Goal: Task Accomplishment & Management: Manage account settings

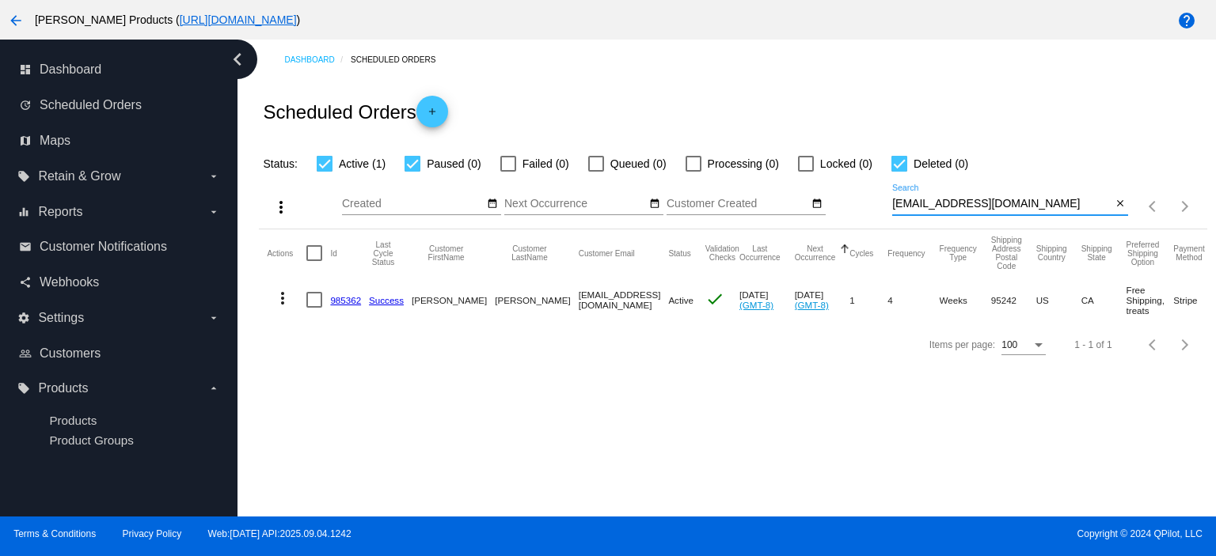
drag, startPoint x: 1030, startPoint y: 203, endPoint x: 847, endPoint y: 218, distance: 183.5
click at [847, 218] on div "more_vert Sep Jan Feb Mar [DATE]" at bounding box center [732, 201] width 947 height 56
paste input "[EMAIL_ADDRESS]"
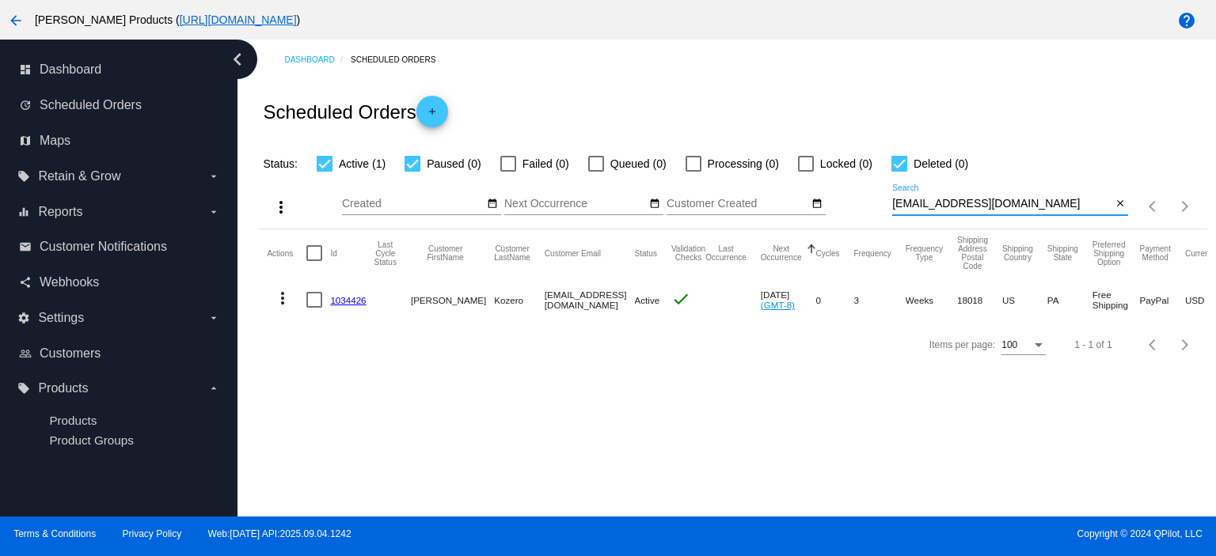
type input "[EMAIL_ADDRESS][DOMAIN_NAME]"
click at [354, 302] on link "1034426" at bounding box center [348, 300] width 36 height 10
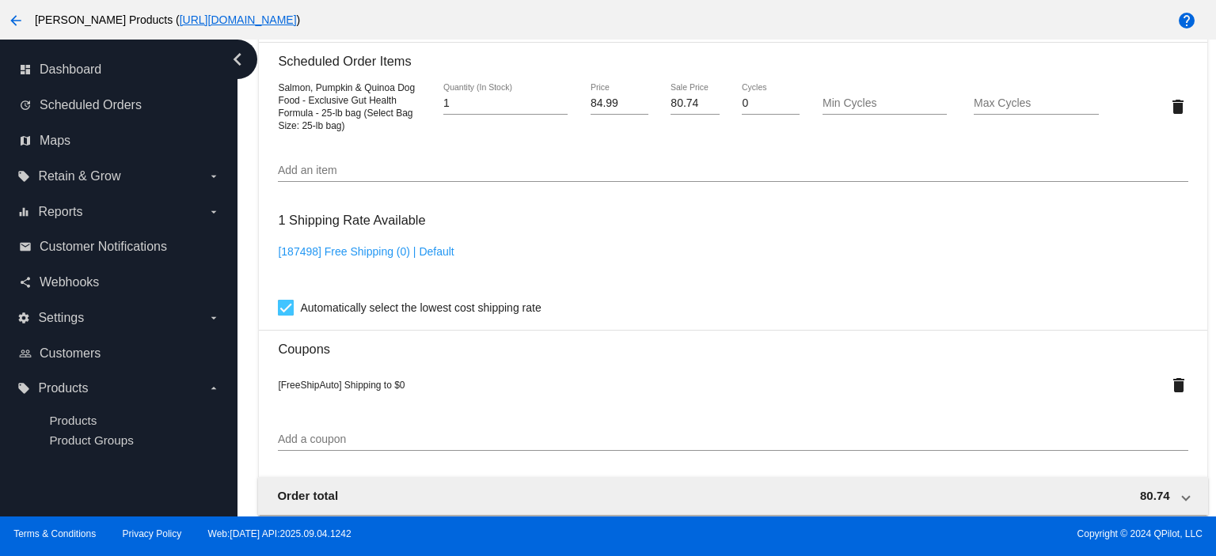
scroll to position [1160, 0]
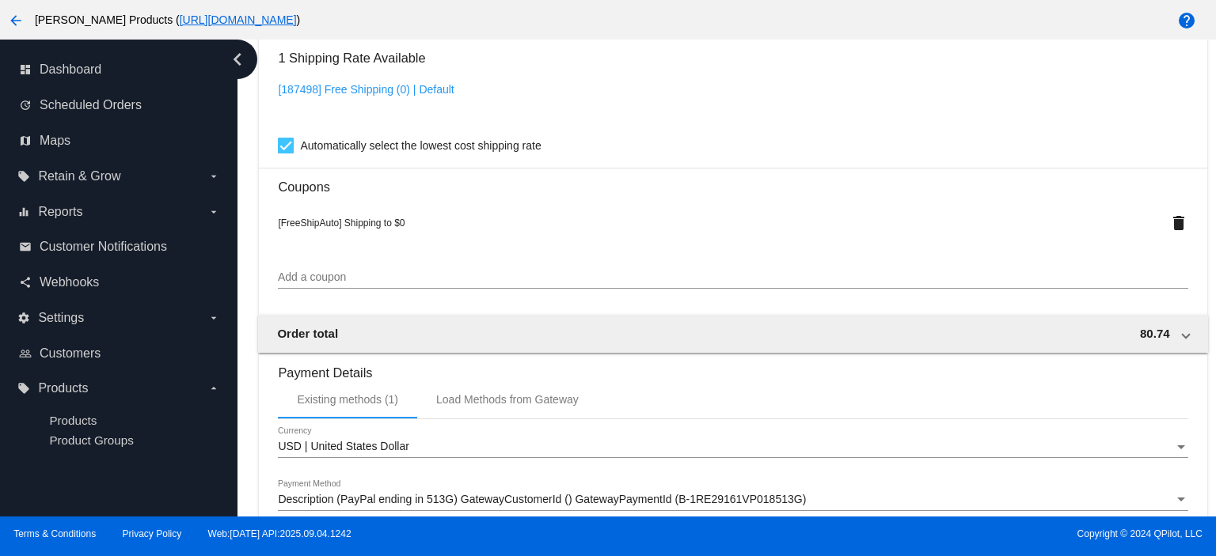
click at [286, 284] on input "Add a coupon" at bounding box center [732, 277] width 909 height 13
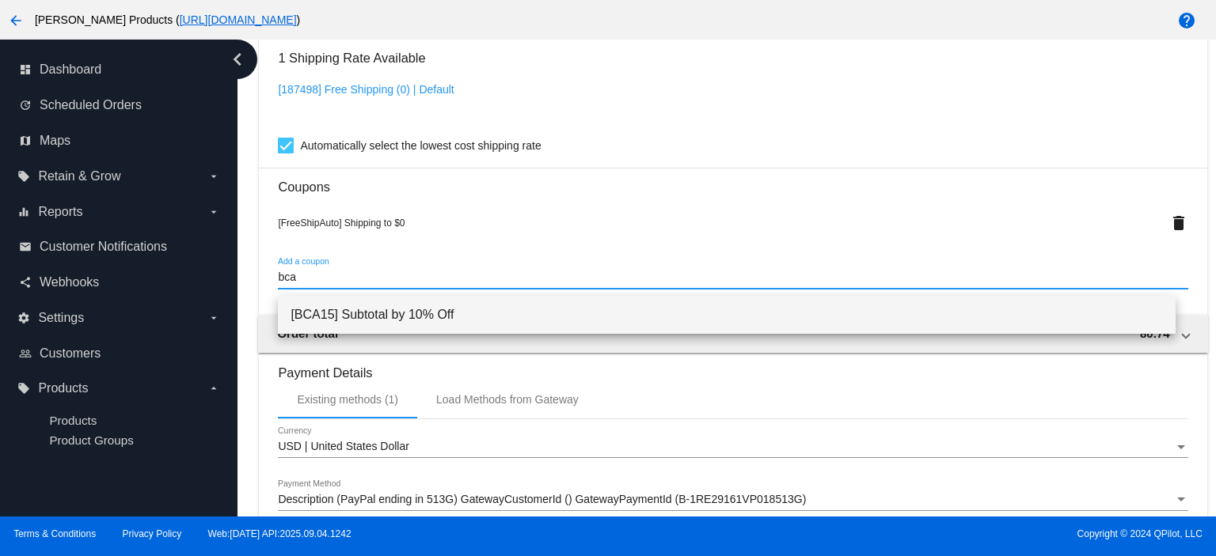
type input "bca"
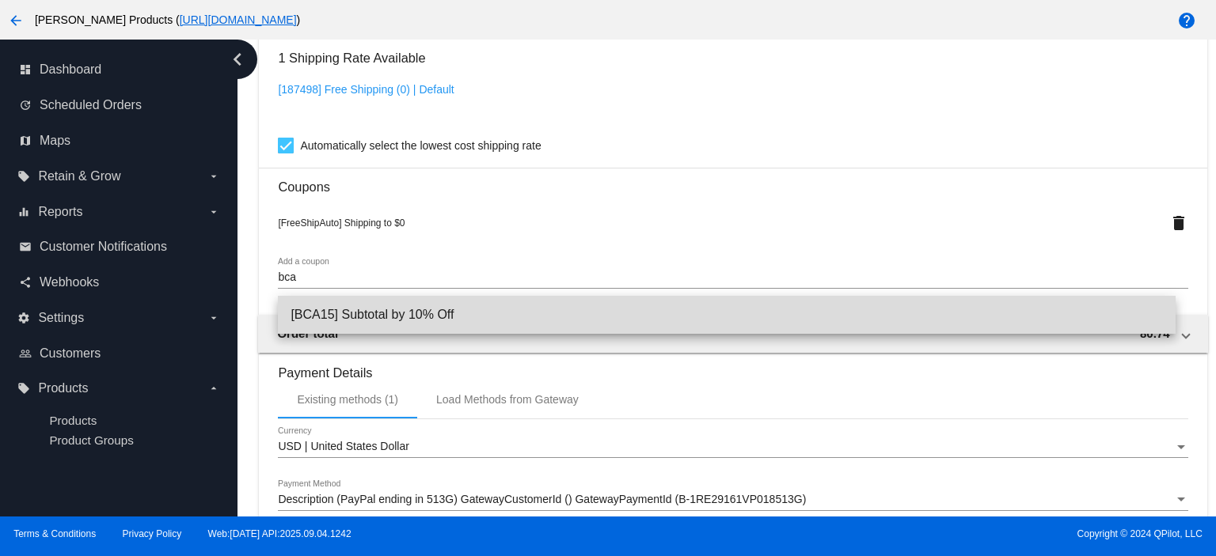
click at [370, 310] on span "[BCA15] Subtotal by 10% Off" at bounding box center [726, 315] width 872 height 38
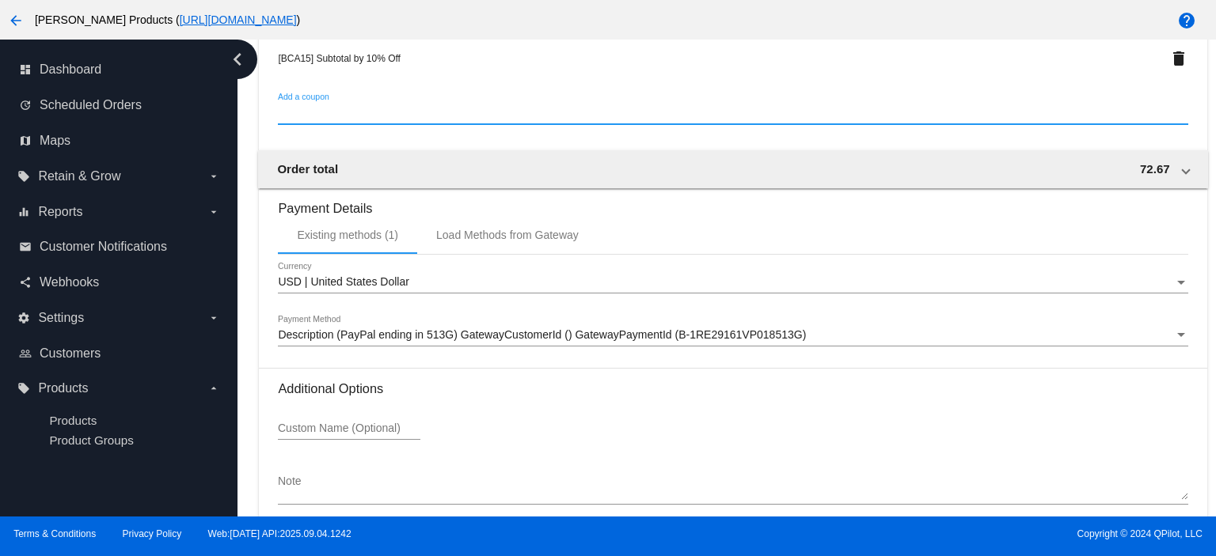
scroll to position [1438, 0]
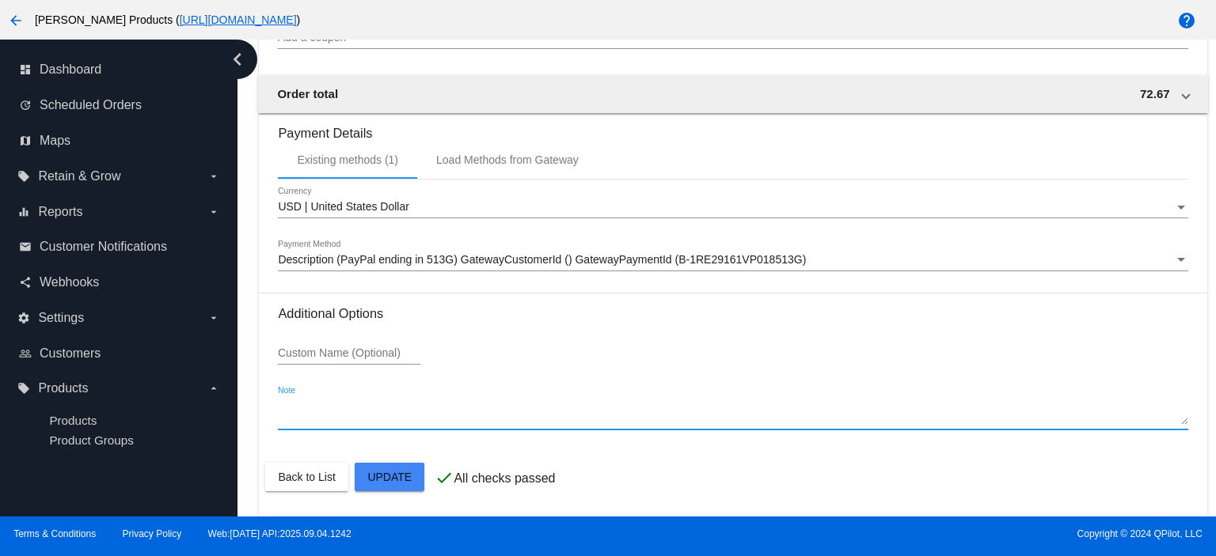
click at [280, 426] on textarea "Note" at bounding box center [732, 412] width 909 height 25
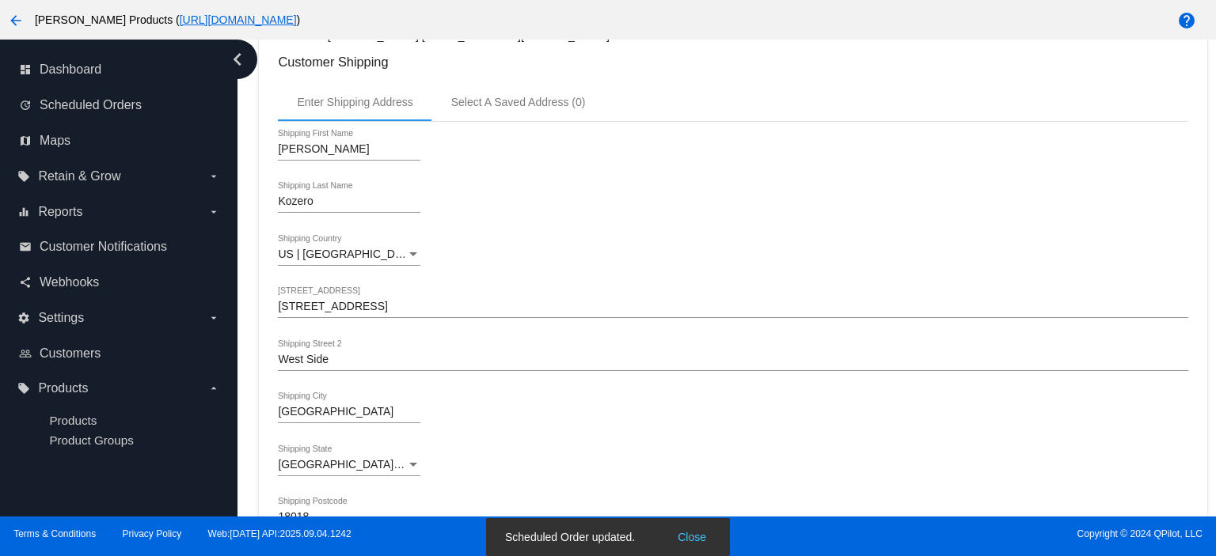
scroll to position [0, 0]
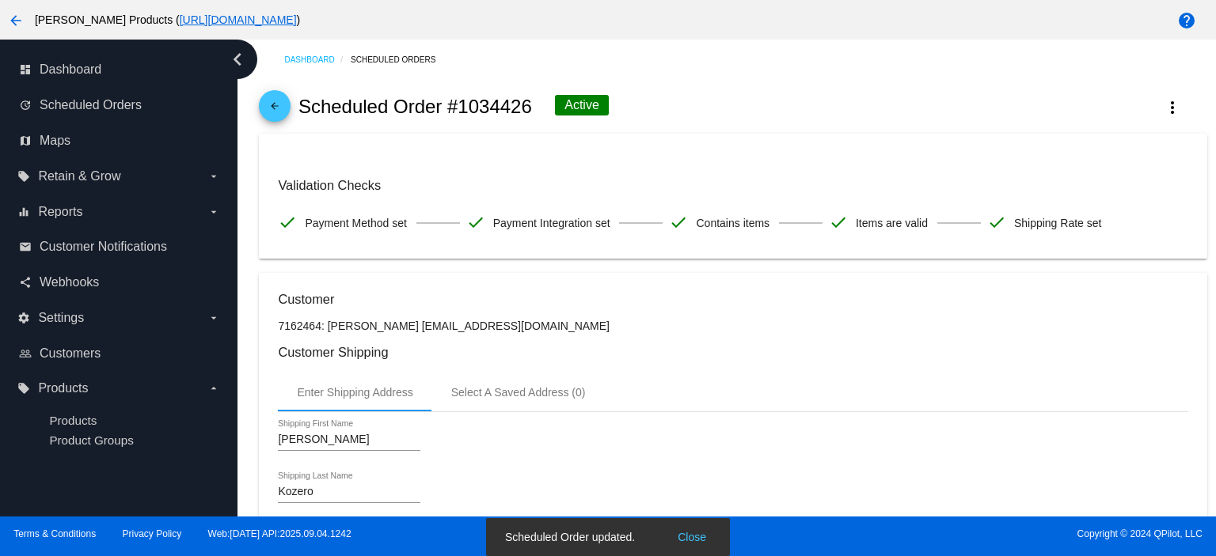
type textarea "BCA and autoship 15% total"
click at [271, 107] on mat-icon "arrow_back" at bounding box center [274, 110] width 19 height 19
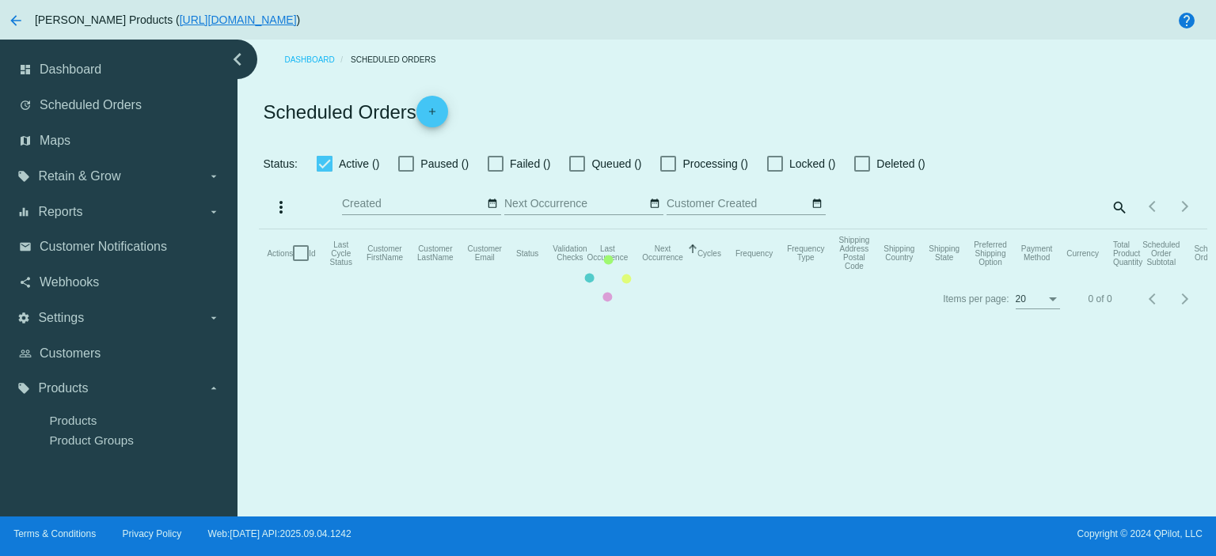
checkbox input "true"
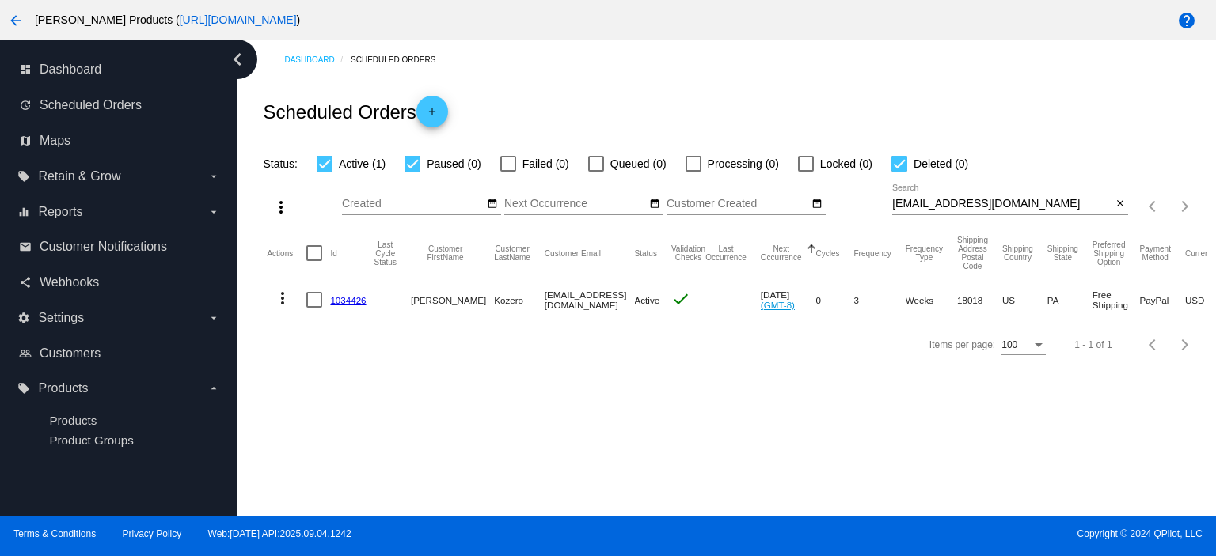
click at [343, 300] on link "1034426" at bounding box center [348, 300] width 36 height 10
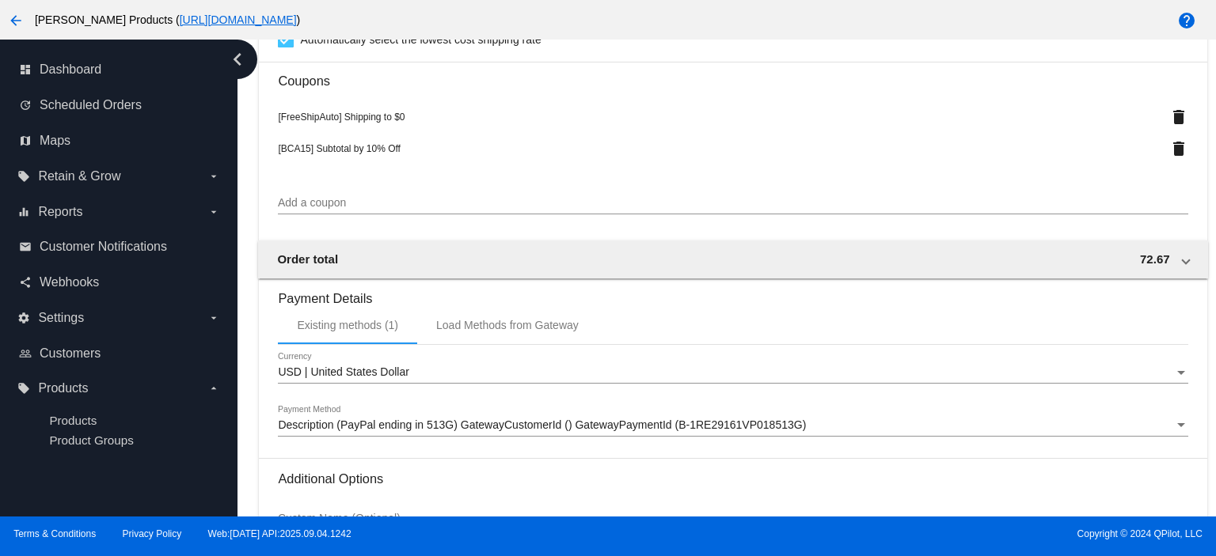
scroll to position [1438, 0]
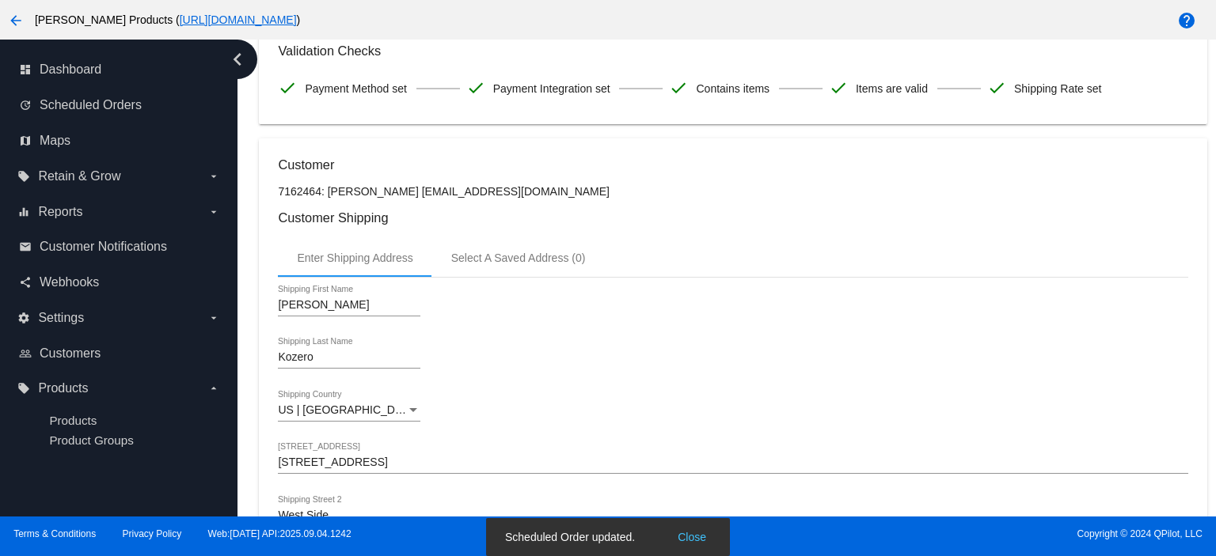
scroll to position [0, 0]
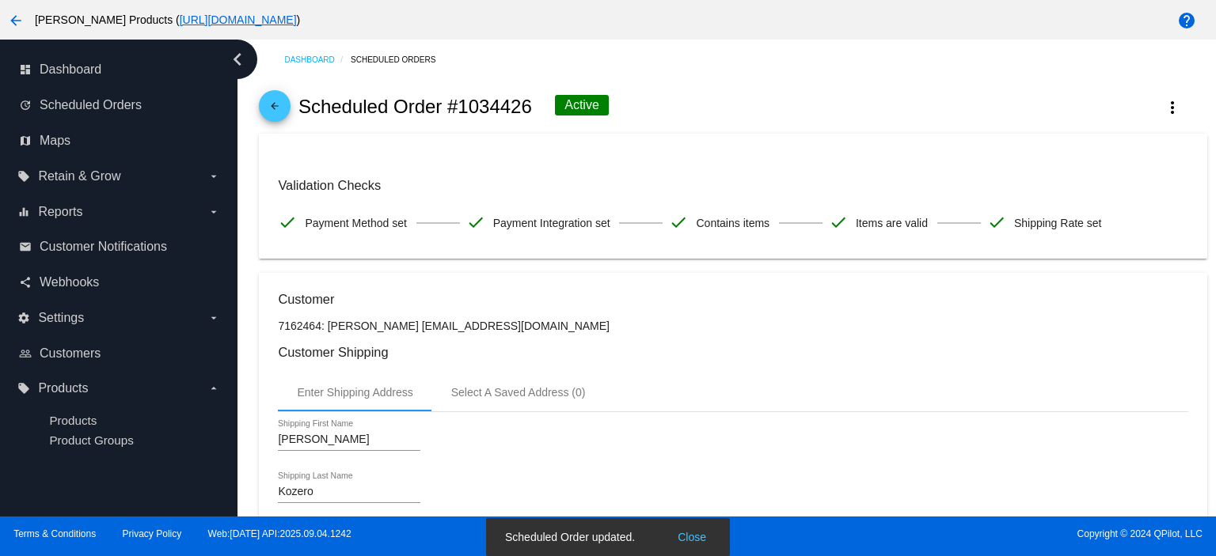
click at [269, 111] on mat-icon "arrow_back" at bounding box center [274, 110] width 19 height 19
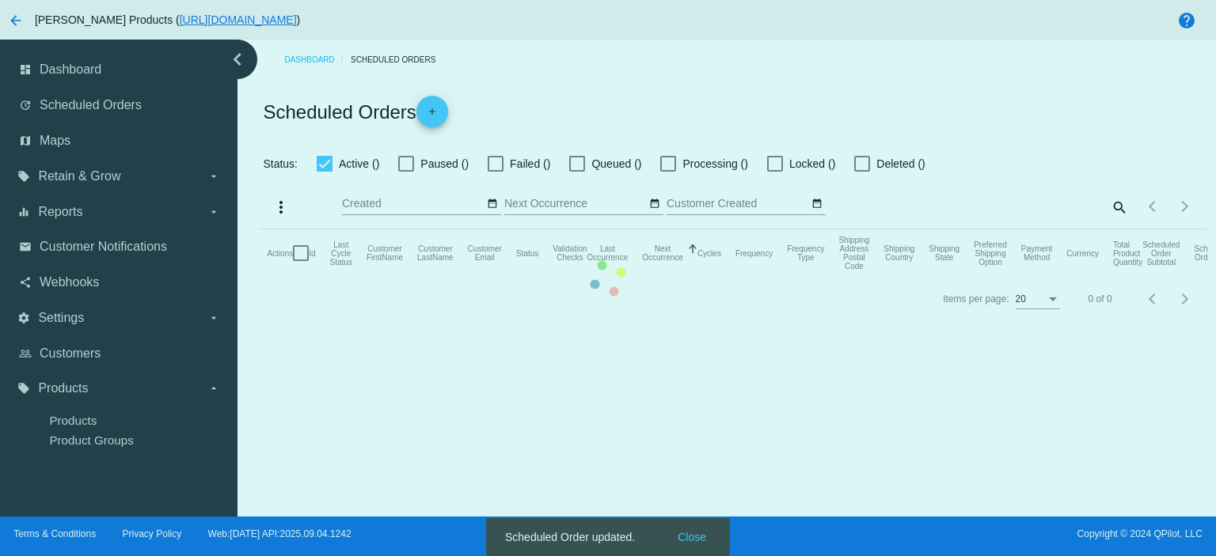
checkbox input "true"
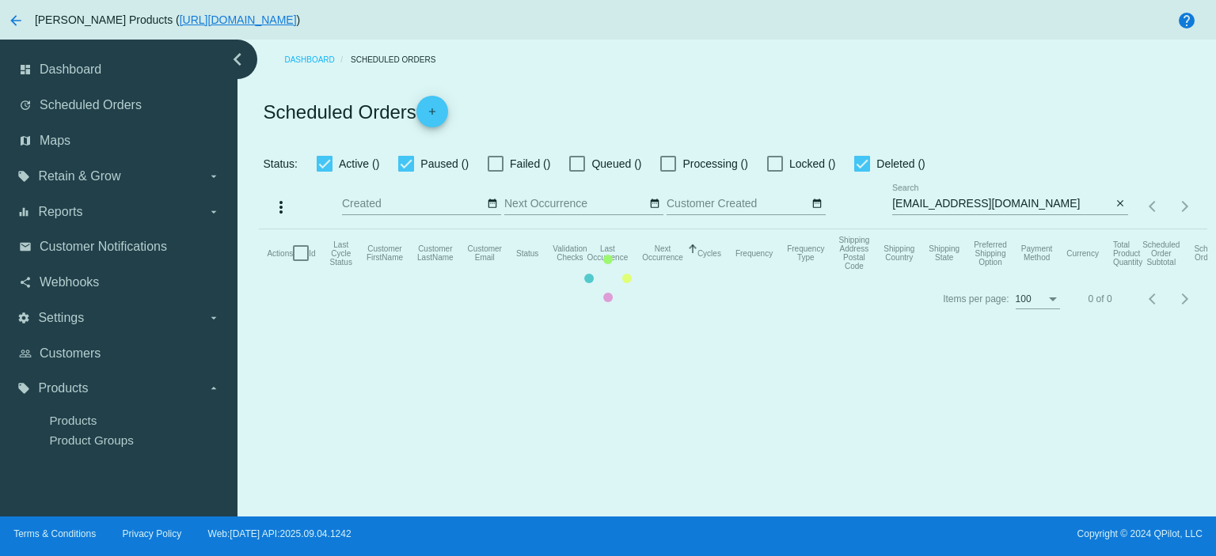
click at [1018, 229] on mat-table "Actions Id Last Cycle Status Customer FirstName Customer LastName Customer Emai…" at bounding box center [732, 252] width 947 height 47
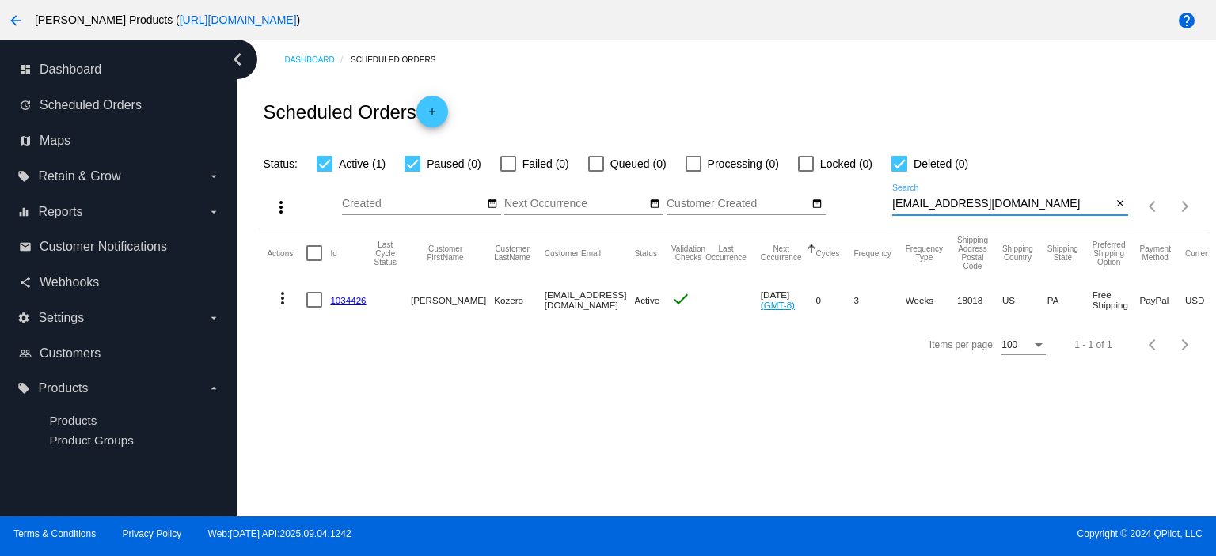
drag, startPoint x: 1015, startPoint y: 207, endPoint x: 867, endPoint y: 205, distance: 148.0
click at [867, 205] on div "more_vert Sep Jan Feb Mar [DATE]" at bounding box center [732, 201] width 947 height 56
paste input "[PERSON_NAME][EMAIL_ADDRESS]"
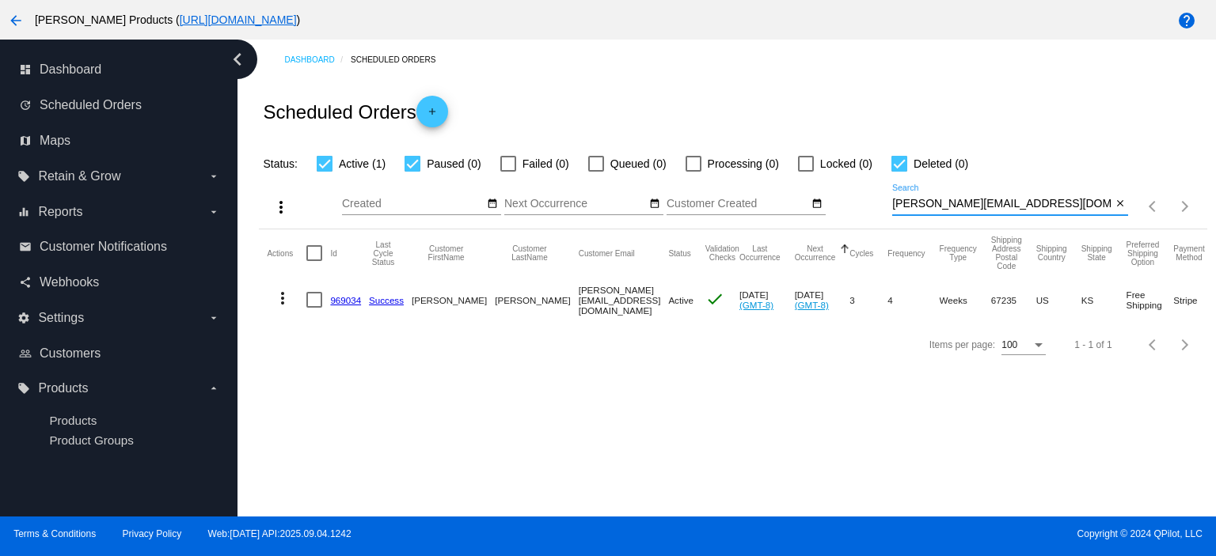
type input "[PERSON_NAME][EMAIL_ADDRESS][DOMAIN_NAME]"
click at [347, 298] on link "969034" at bounding box center [345, 300] width 31 height 10
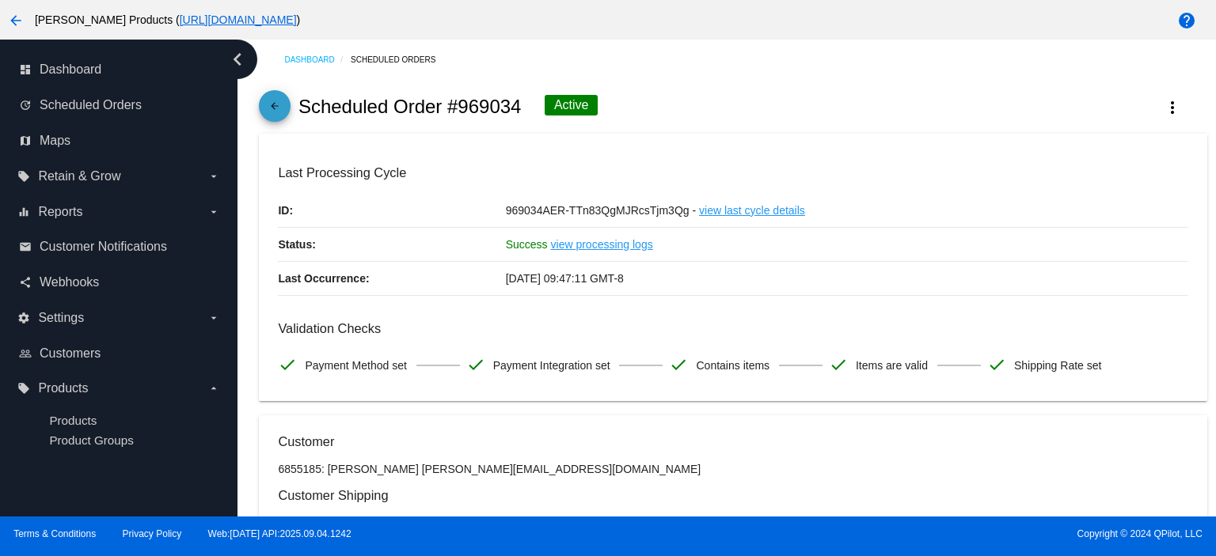
click at [271, 110] on mat-icon "arrow_back" at bounding box center [274, 110] width 19 height 19
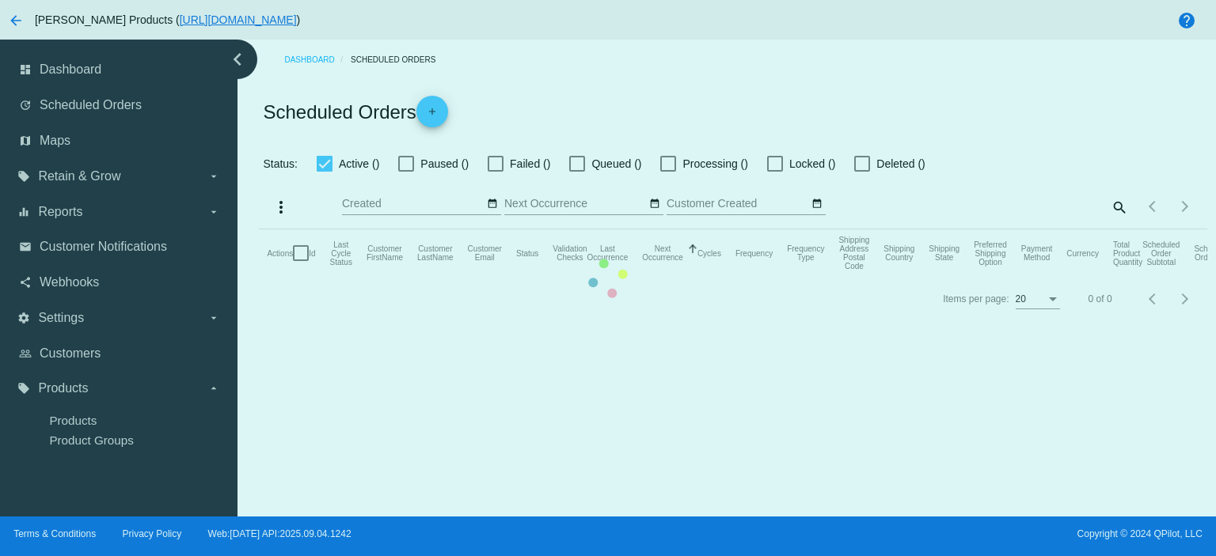
checkbox input "true"
click at [1012, 229] on mat-table "Actions Id Last Cycle Status Customer FirstName Customer LastName Customer Emai…" at bounding box center [732, 252] width 947 height 47
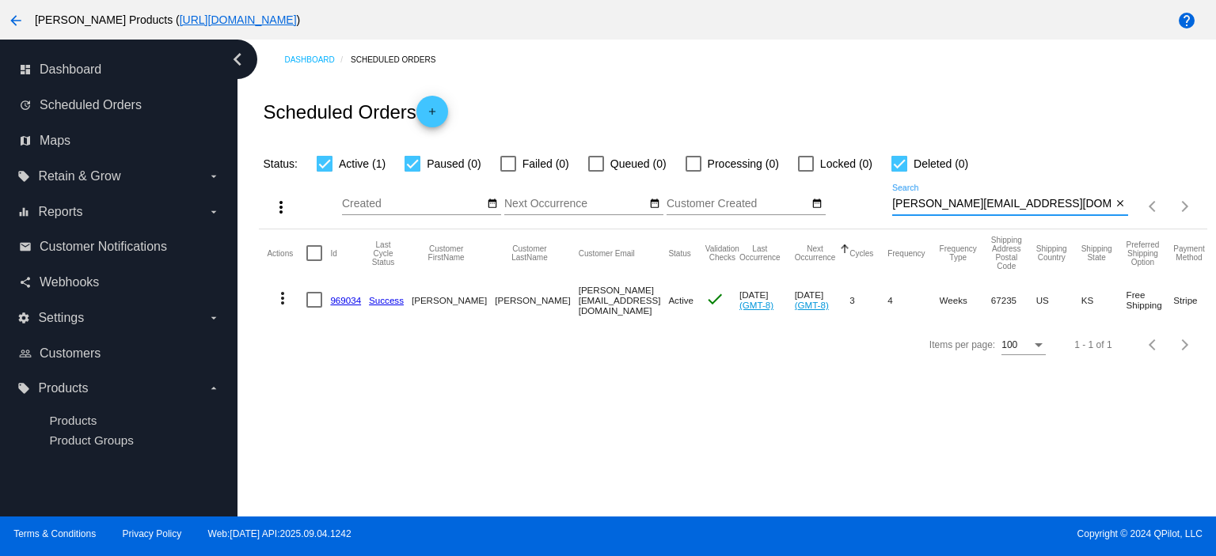
drag, startPoint x: 1011, startPoint y: 207, endPoint x: 828, endPoint y: 215, distance: 183.8
click at [828, 215] on div "more_vert Sep Jan Feb Mar [DATE]" at bounding box center [732, 201] width 947 height 56
paste input "mcummings121@y"
type input "[EMAIL_ADDRESS][DOMAIN_NAME]"
click at [343, 299] on link "956334" at bounding box center [345, 300] width 31 height 10
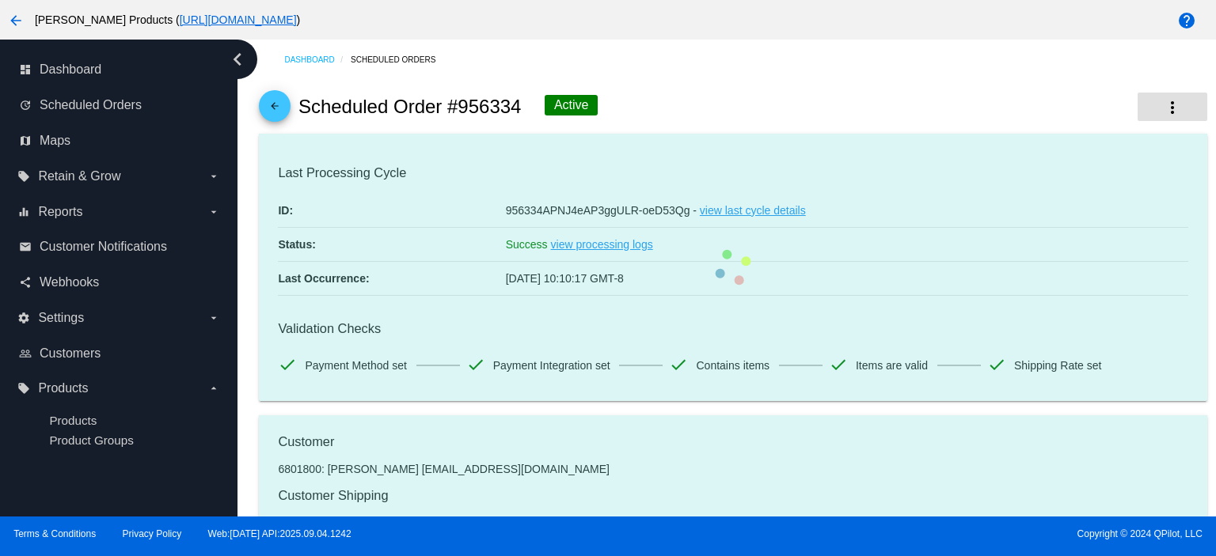
click at [1173, 112] on button "more_vert" at bounding box center [1172, 107] width 70 height 28
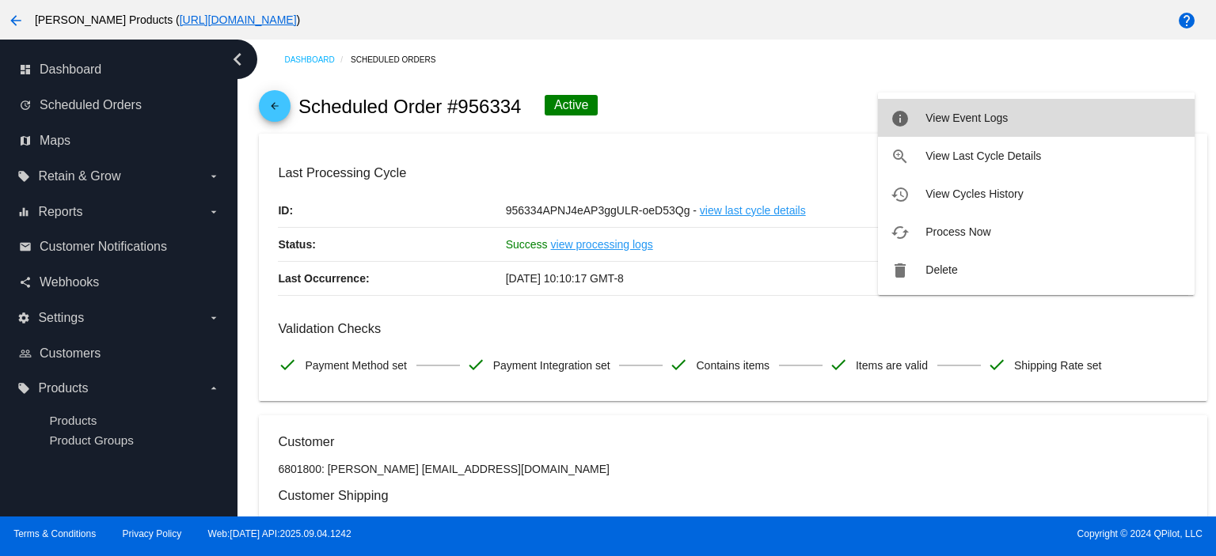
click at [1025, 123] on button "info View Event Logs" at bounding box center [1036, 118] width 317 height 38
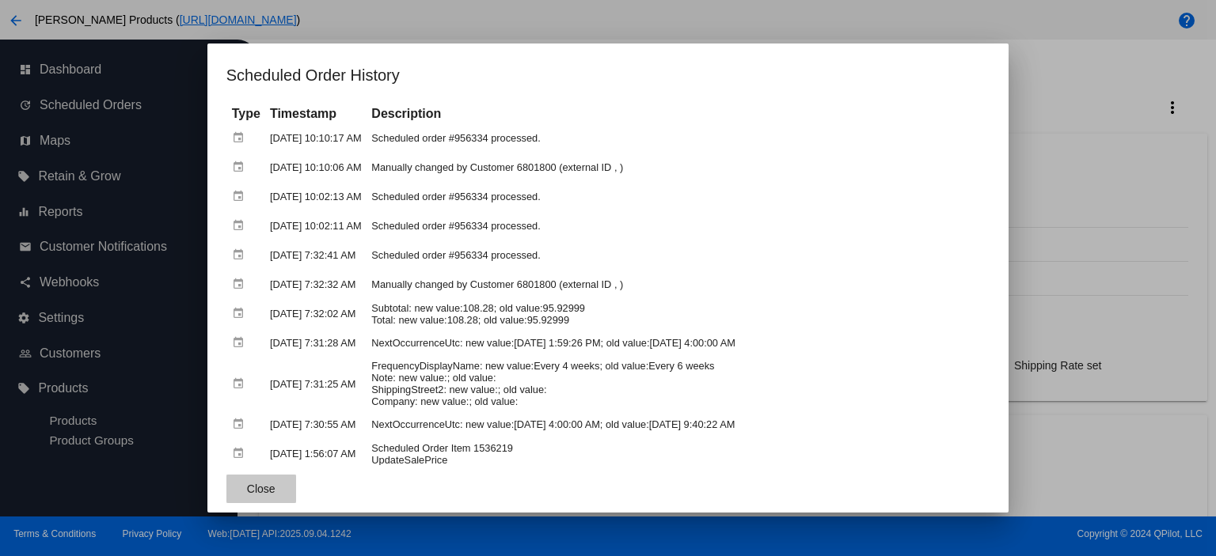
click at [241, 495] on button "Close" at bounding box center [261, 489] width 70 height 28
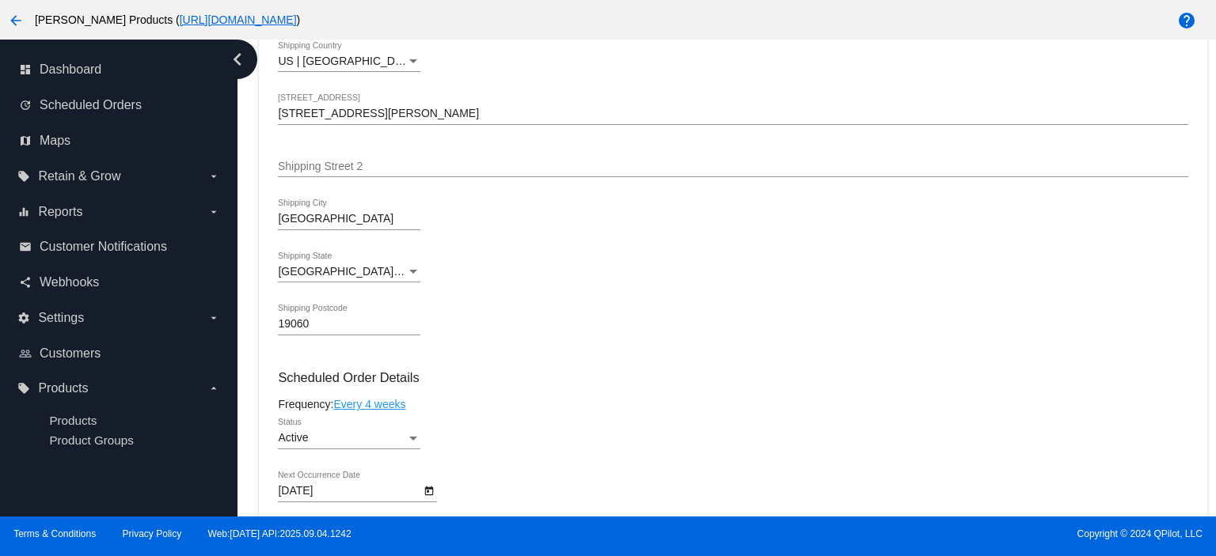
scroll to position [738, 0]
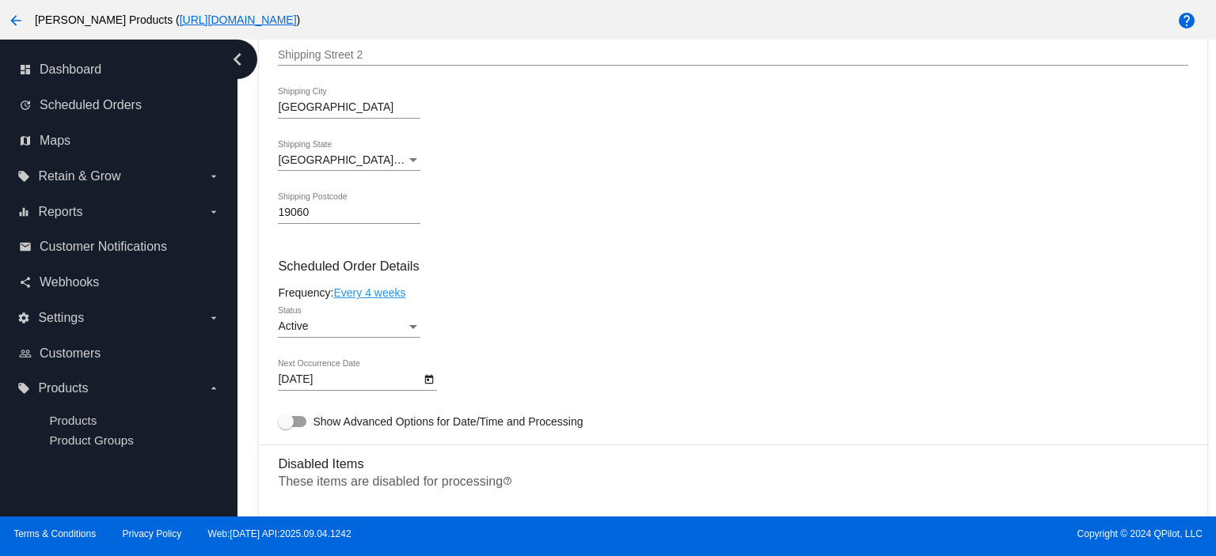
click at [305, 382] on body "arrow_back [PERSON_NAME] Products ( [URL][DOMAIN_NAME] ) help dashboard Dashboa…" at bounding box center [608, 278] width 1216 height 556
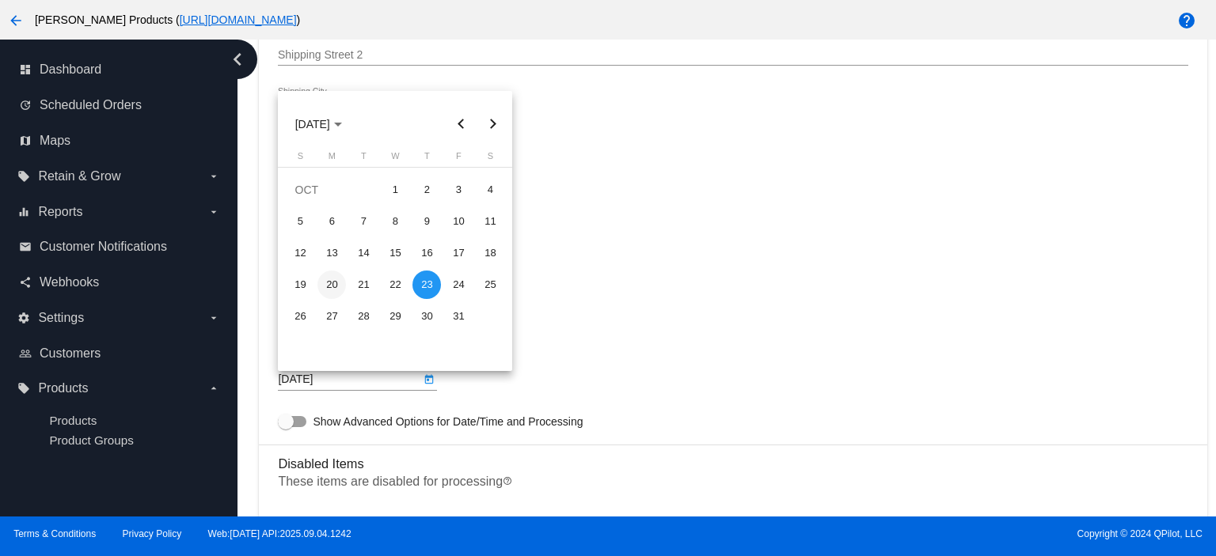
click at [333, 282] on div "20" at bounding box center [331, 285] width 28 height 28
type input "[DATE]"
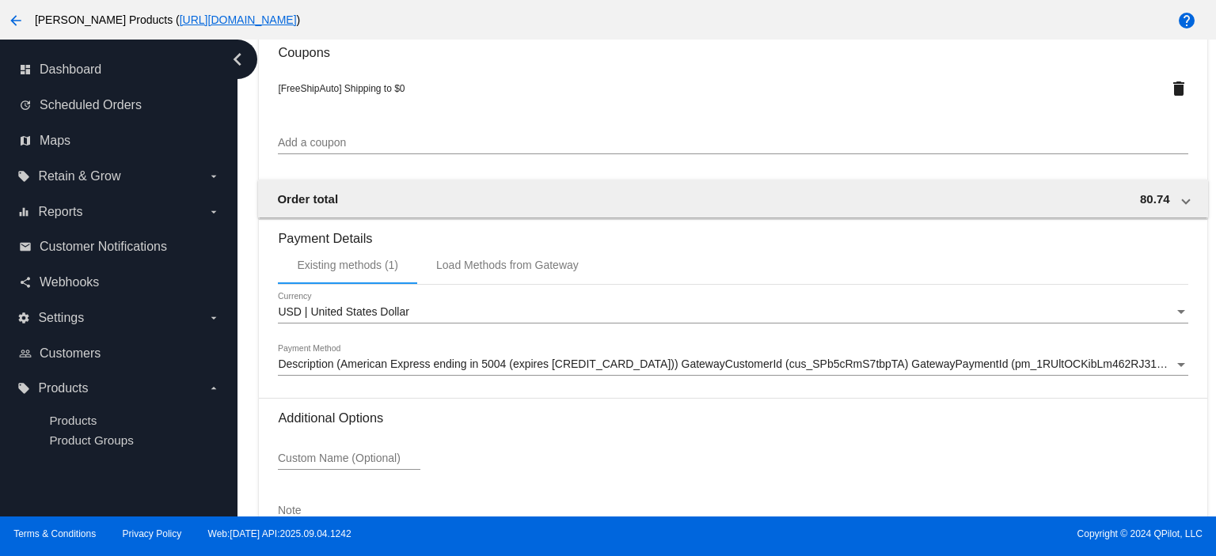
scroll to position [1694, 0]
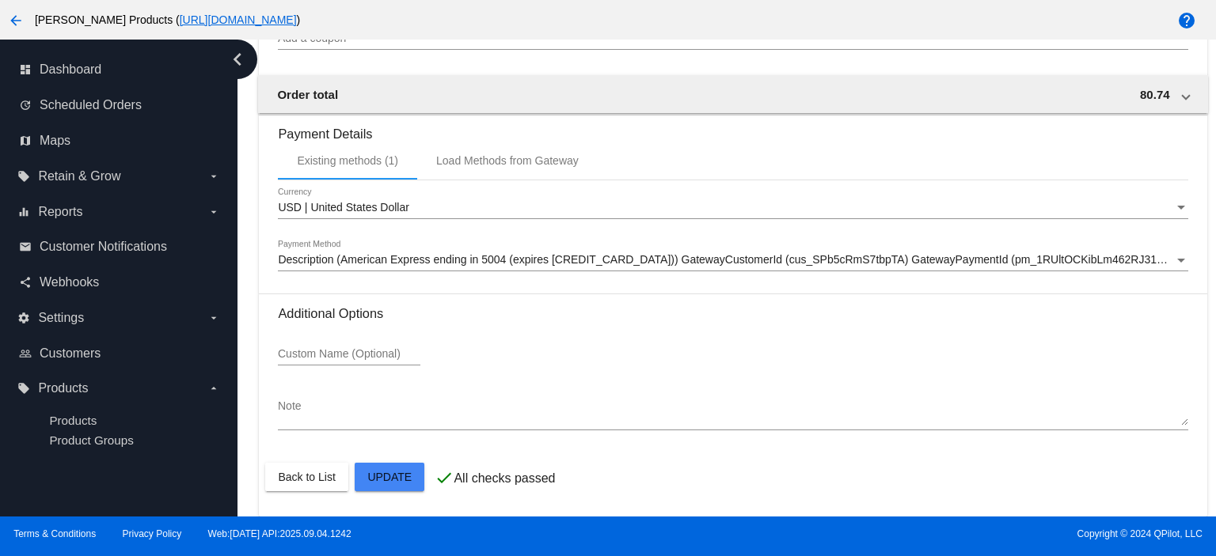
click at [871, 11] on div at bounding box center [608, 278] width 1216 height 556
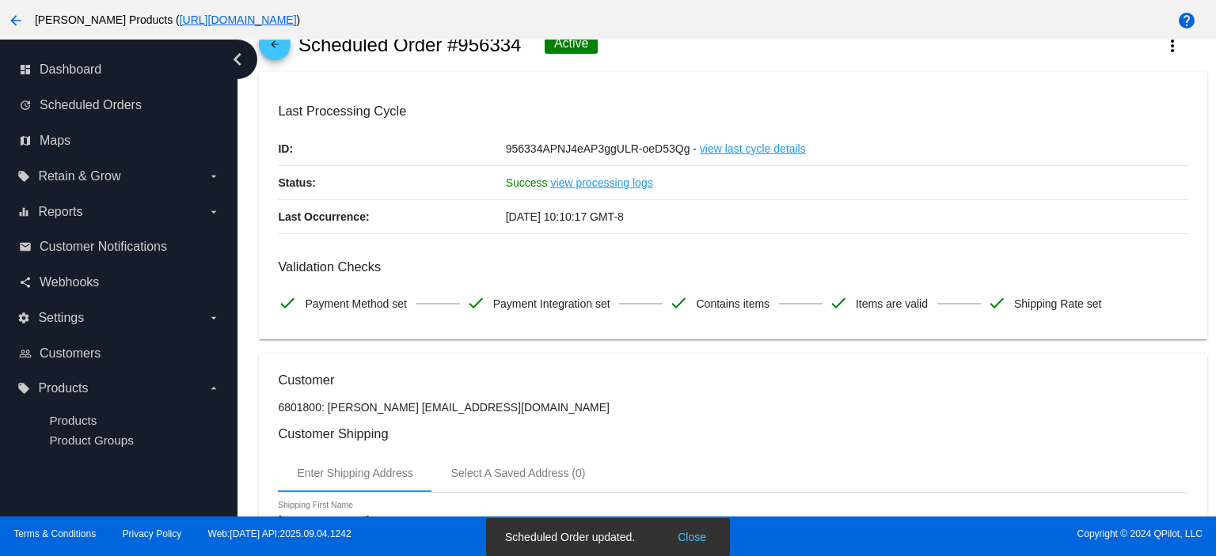
scroll to position [0, 0]
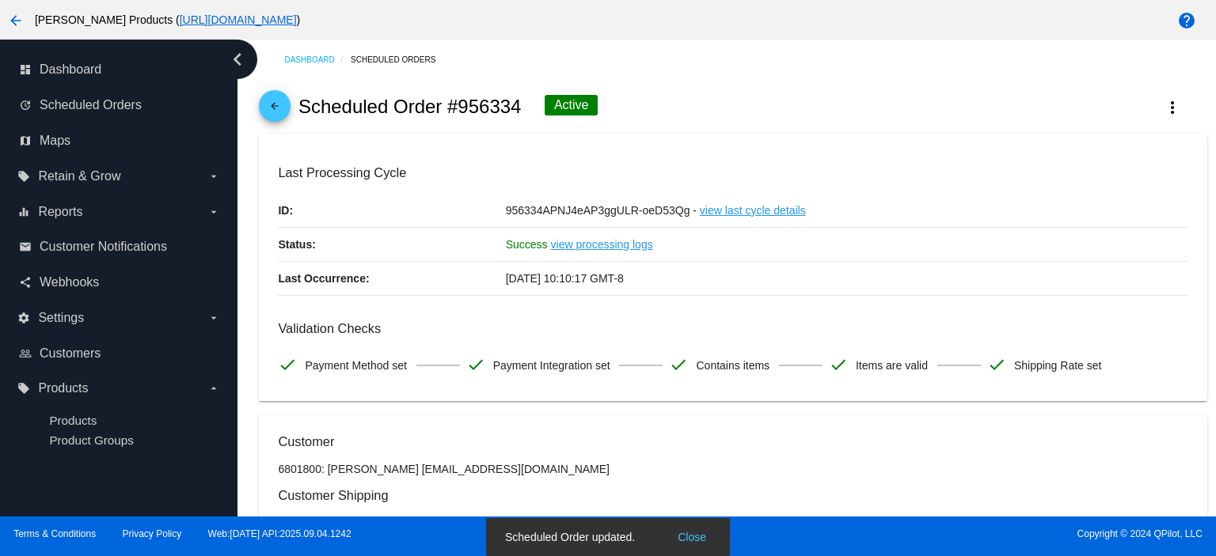
click at [279, 107] on mat-icon "arrow_back" at bounding box center [274, 110] width 19 height 19
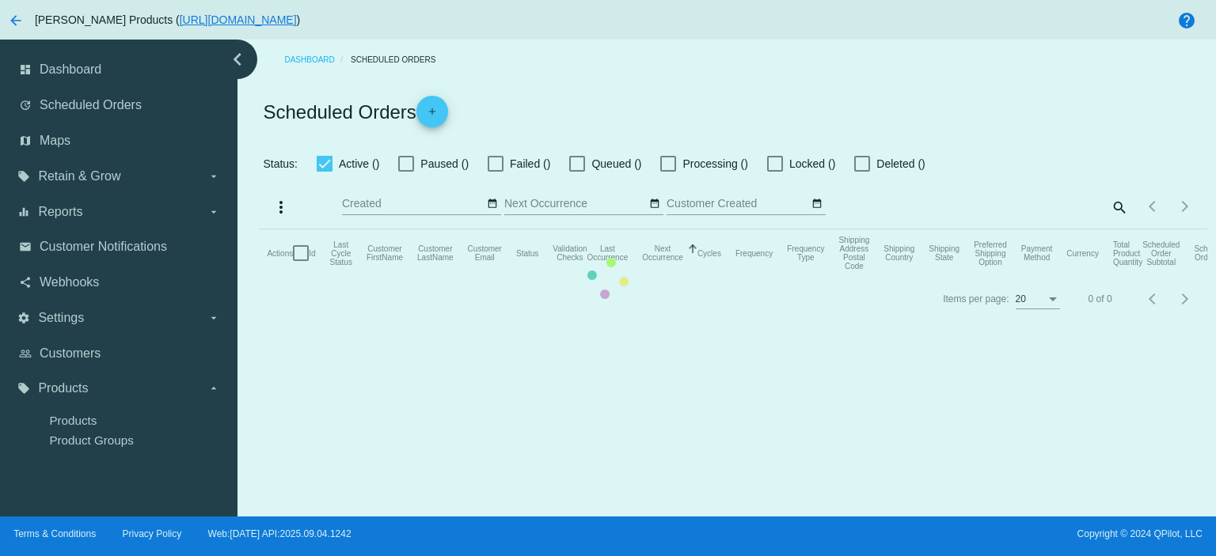
checkbox input "true"
